Goal: Task Accomplishment & Management: Use online tool/utility

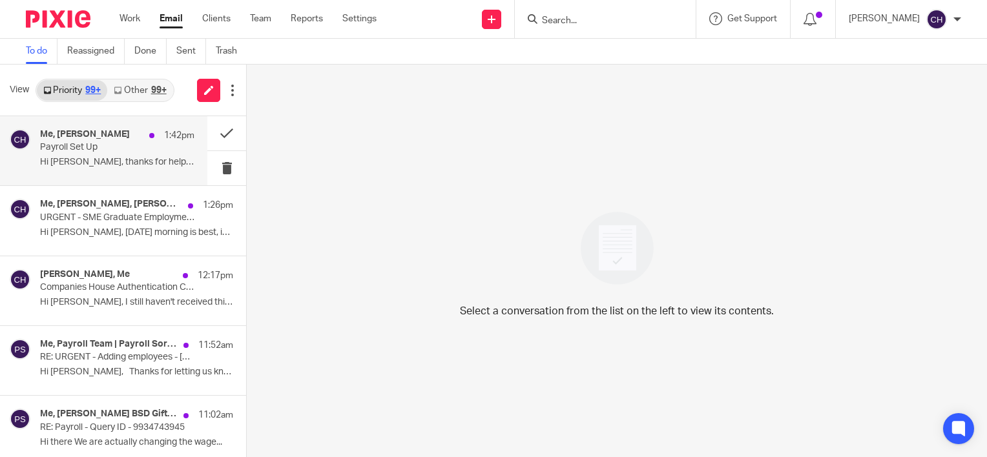
click at [98, 157] on p "Hi Chloe, thanks for helping set this up. ..." at bounding box center [117, 162] width 154 height 11
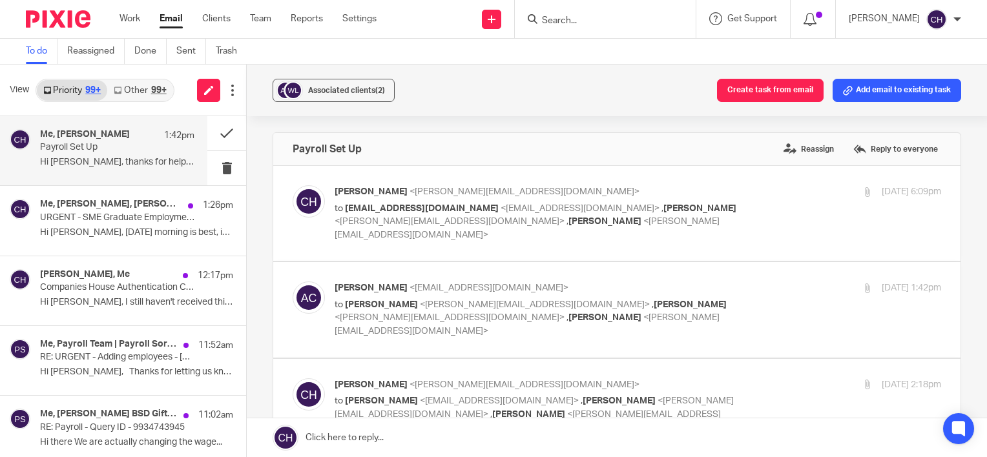
scroll to position [129, 0]
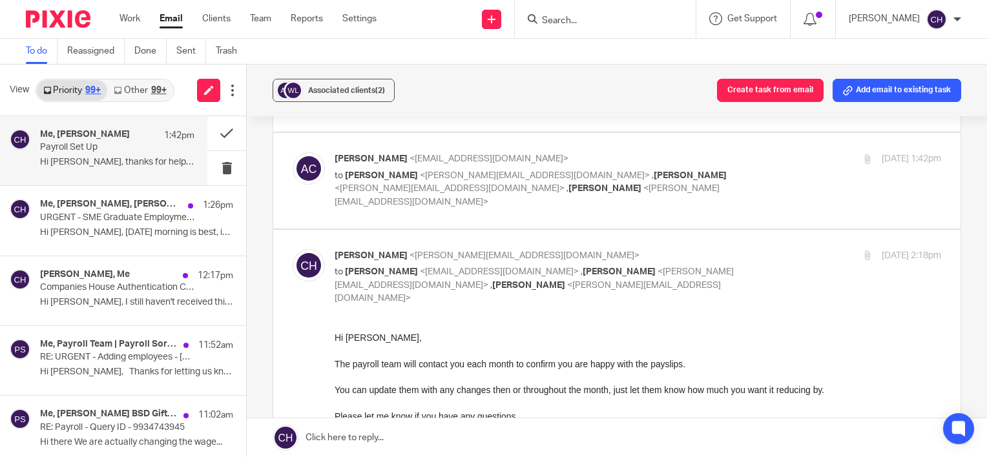
click at [642, 249] on p "Chloe Hooton <chloe@archimediaaccounts.co.uk>" at bounding box center [537, 256] width 404 height 14
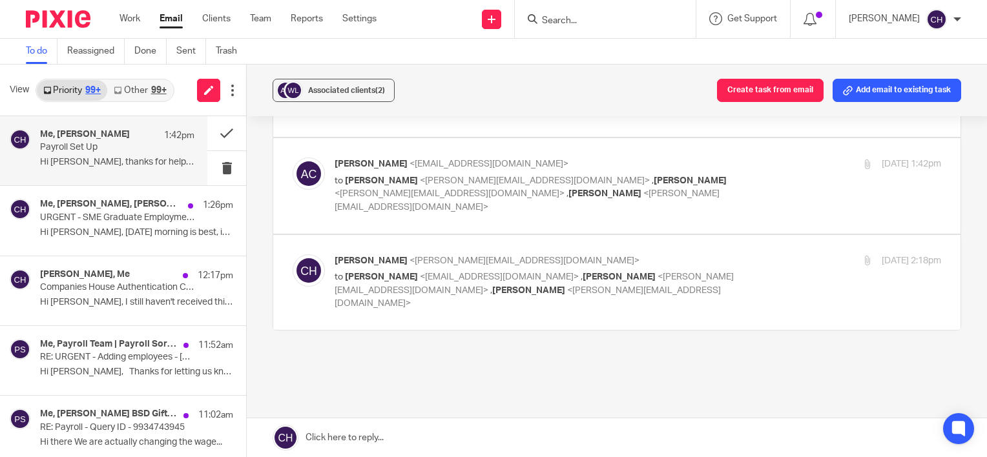
click at [642, 255] on p "Chloe Hooton <chloe@archimediaaccounts.co.uk>" at bounding box center [537, 262] width 404 height 14
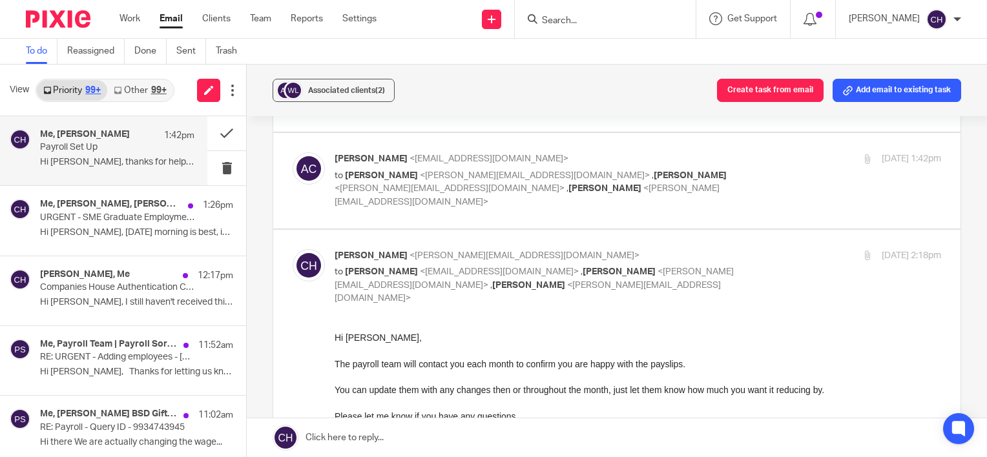
scroll to position [0, 0]
click at [632, 249] on p "Chloe Hooton <chloe@archimediaaccounts.co.uk>" at bounding box center [537, 256] width 404 height 14
checkbox input "false"
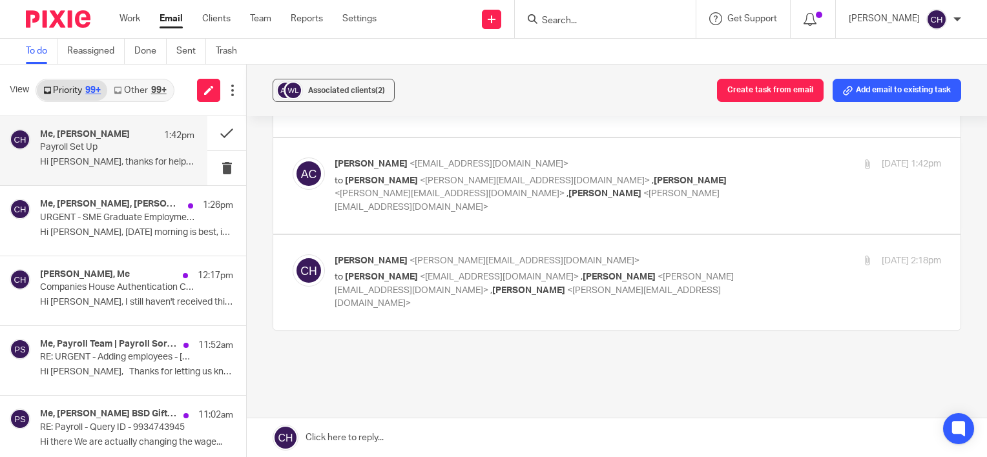
click at [640, 158] on p "Andrew Cray <andycray1968@gmail.com>" at bounding box center [537, 165] width 404 height 14
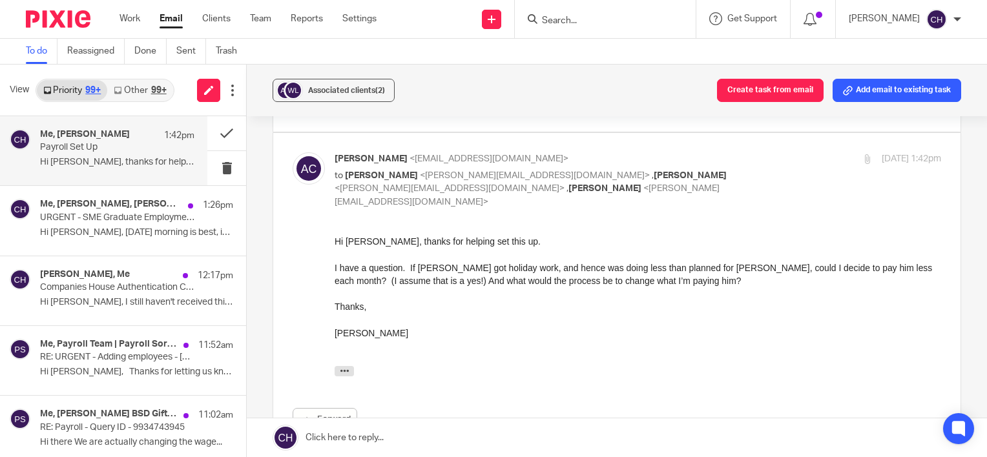
click at [641, 152] on p "Andrew Cray <andycray1968@gmail.com>" at bounding box center [537, 159] width 404 height 14
checkbox input "false"
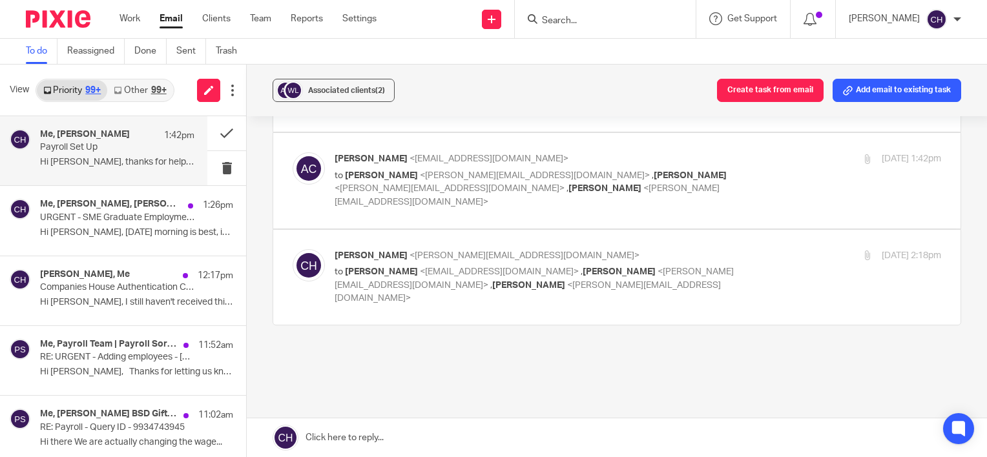
scroll to position [124, 0]
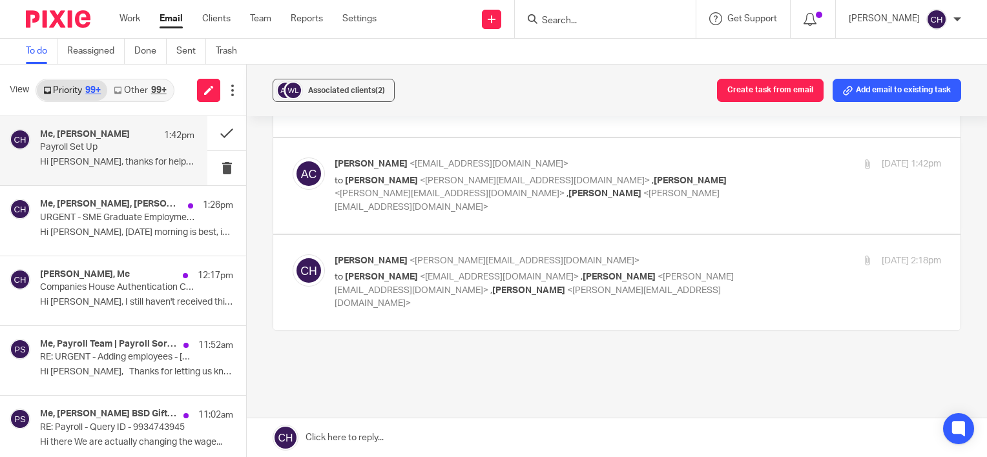
click at [659, 235] on label at bounding box center [616, 282] width 687 height 95
click at [293, 254] on input "checkbox" at bounding box center [292, 254] width 1 height 1
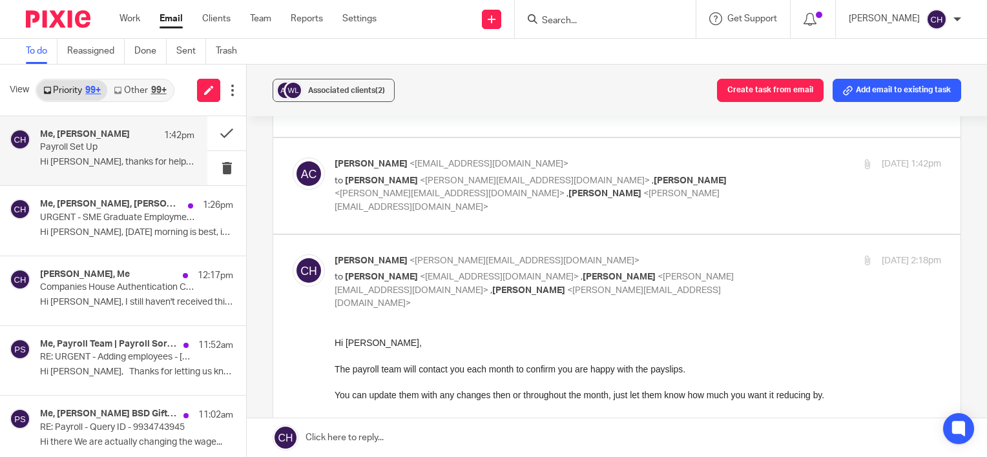
scroll to position [0, 0]
click at [640, 255] on p "Chloe Hooton <chloe@archimediaaccounts.co.uk>" at bounding box center [537, 262] width 404 height 14
checkbox input "false"
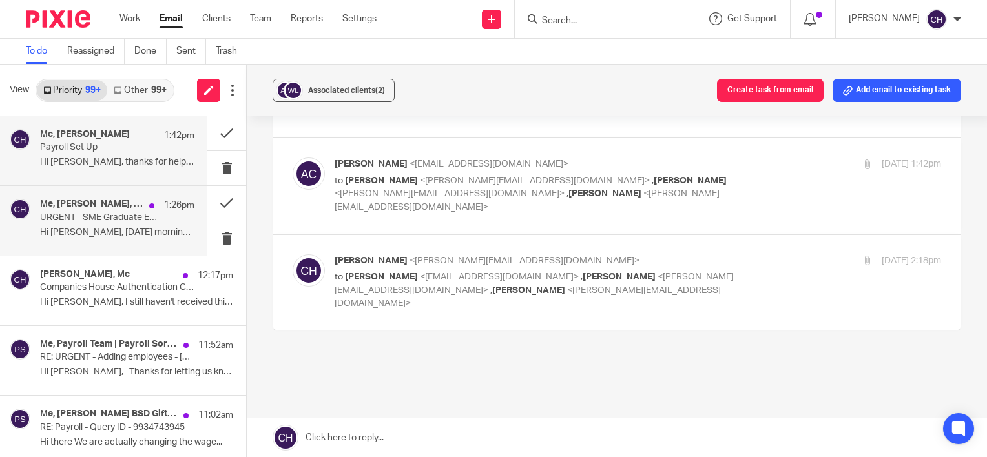
click at [132, 236] on p "Hi Chloe, Wednesday morning is best, is 9.30am..." at bounding box center [117, 232] width 154 height 11
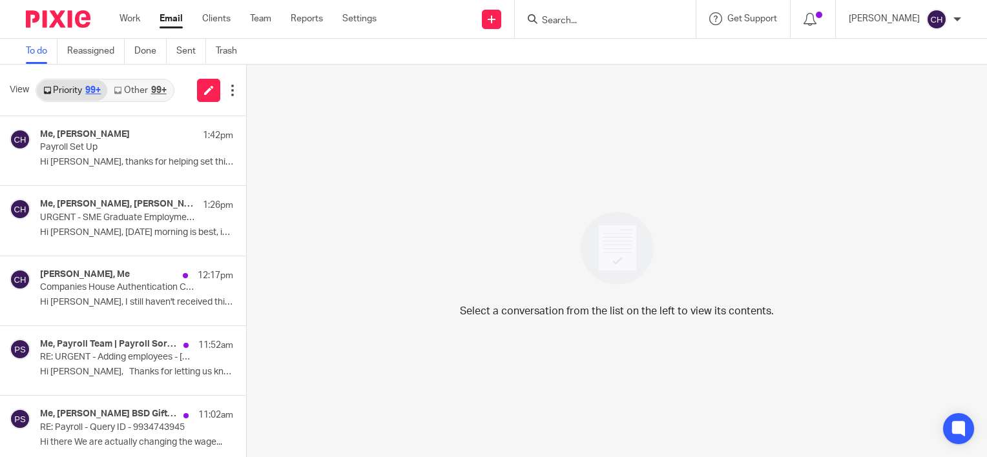
click at [68, 12] on img at bounding box center [58, 18] width 65 height 17
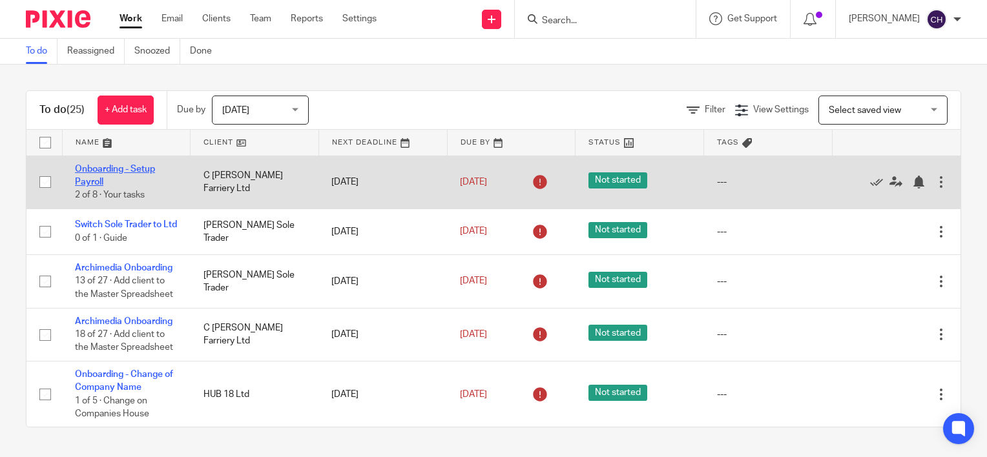
click at [128, 168] on link "Onboarding - Setup Payroll" at bounding box center [115, 176] width 80 height 22
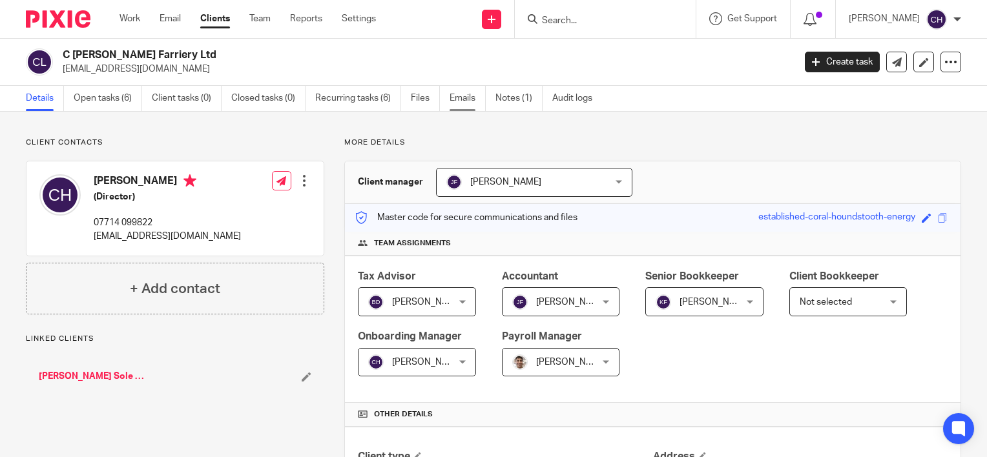
click at [457, 94] on link "Emails" at bounding box center [468, 98] width 36 height 25
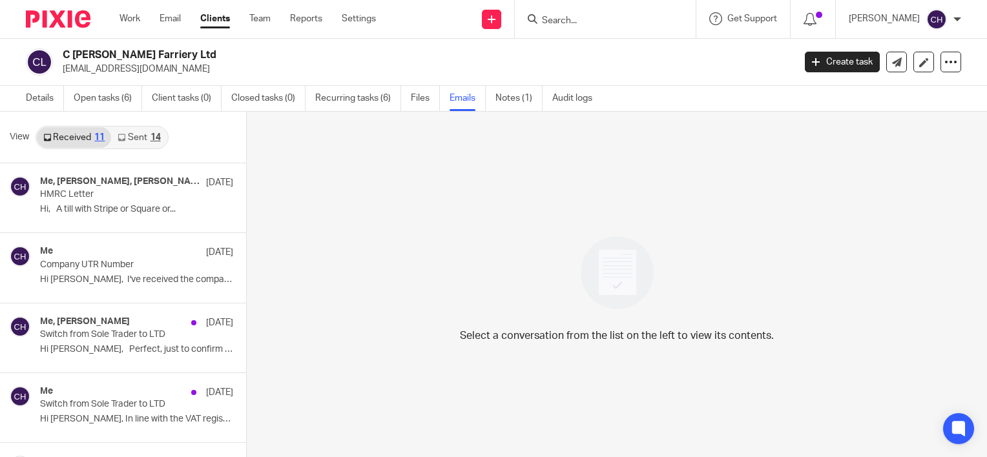
click at [457, 216] on div "Select a conversation from the list on the left to view its contents." at bounding box center [617, 286] width 740 height 348
click at [500, 278] on div "Select a conversation from the list on the left to view its contents." at bounding box center [617, 286] width 740 height 348
